Goal: Check status: Check status

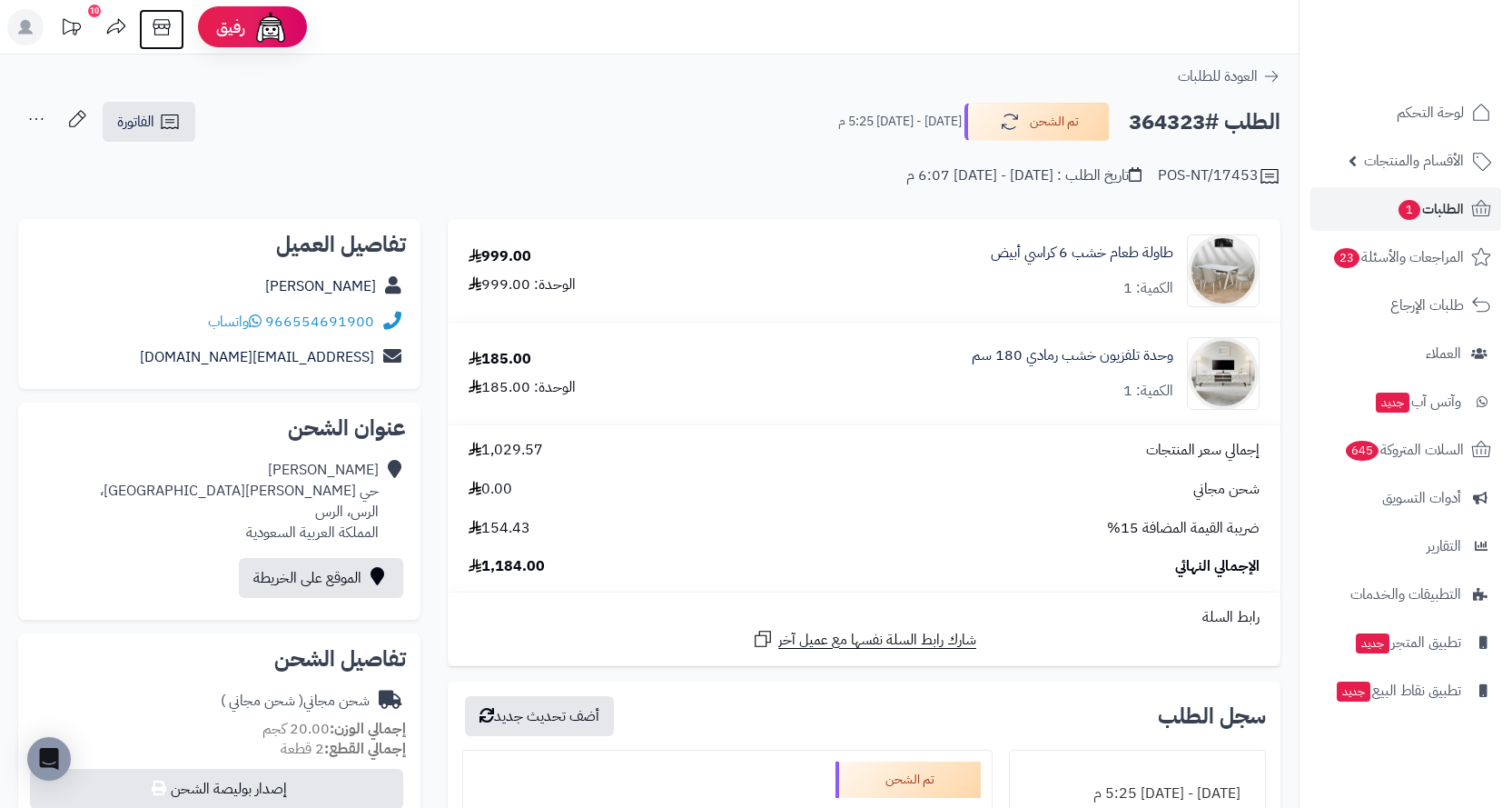
click at [153, 18] on icon at bounding box center [161, 27] width 36 height 36
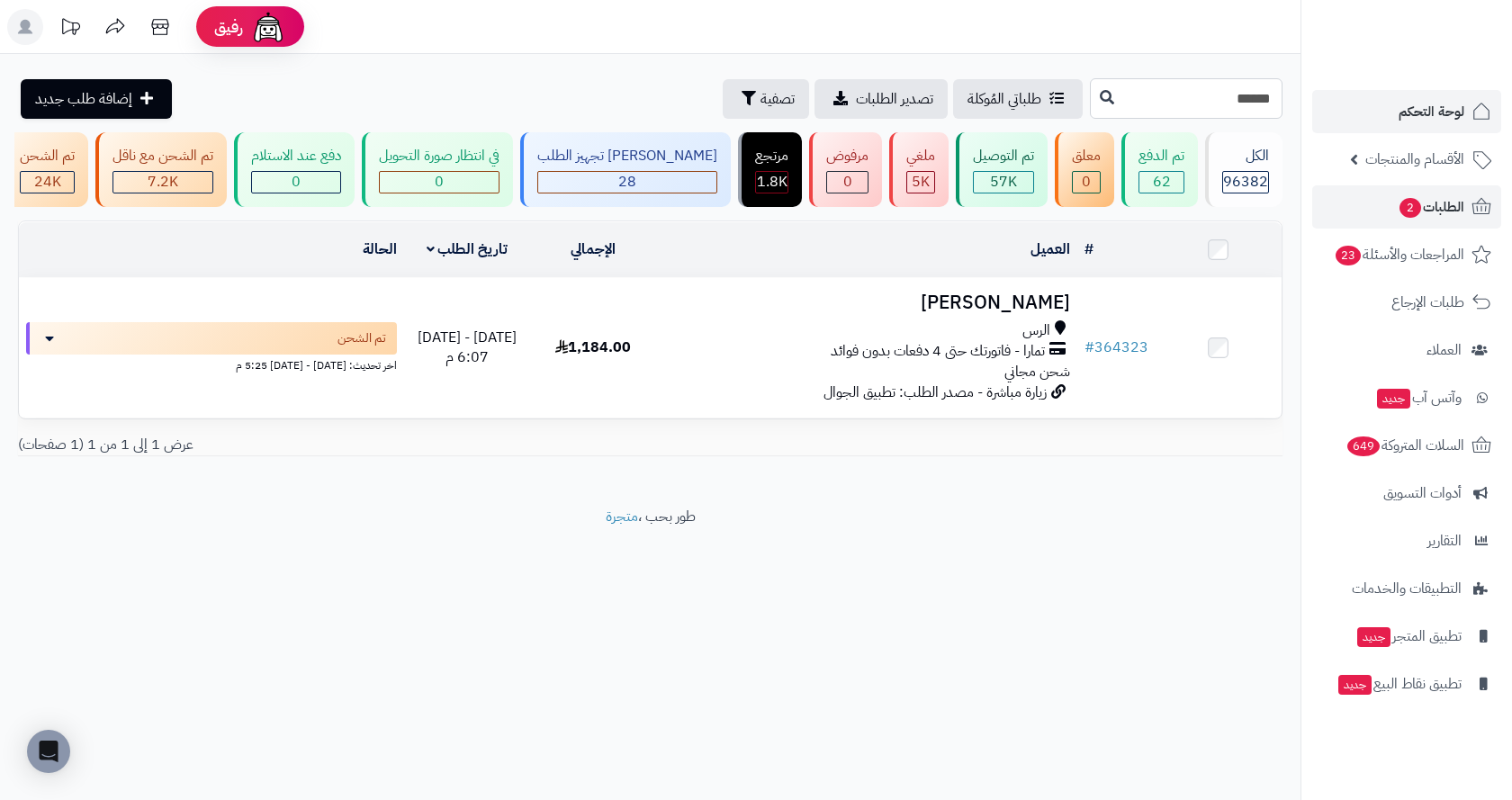
drag, startPoint x: 1283, startPoint y: 100, endPoint x: 1326, endPoint y: 104, distance: 43.2
click at [1326, 104] on div "رفيق ! الطلبات معالجة مكتمل إرجاع المنتجات العملاء المتواجدون الان 231029 عملاء…" at bounding box center [756, 400] width 1512 height 800
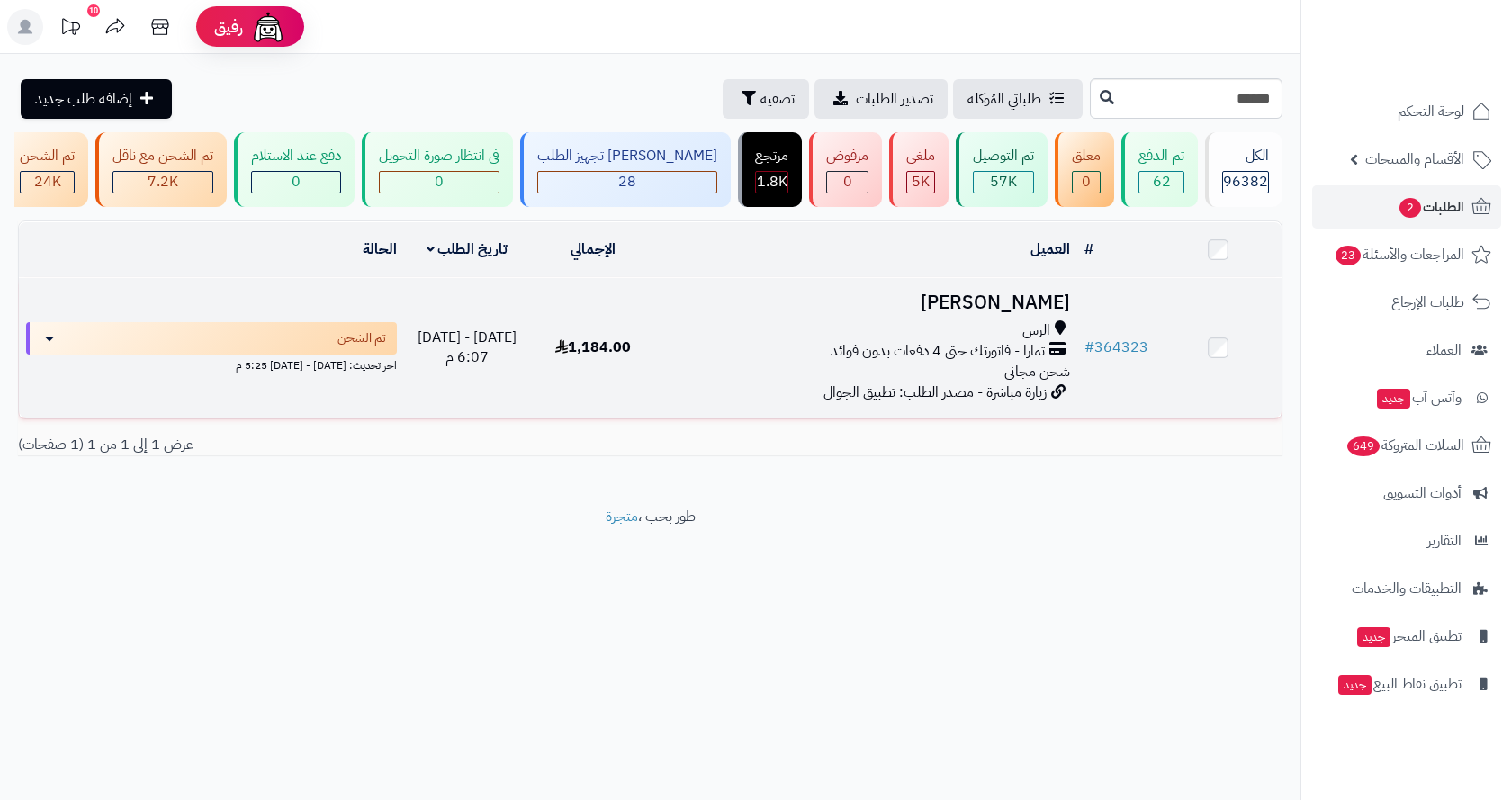
click at [829, 332] on div "الرس" at bounding box center [867, 330] width 406 height 20
